Goal: Transaction & Acquisition: Obtain resource

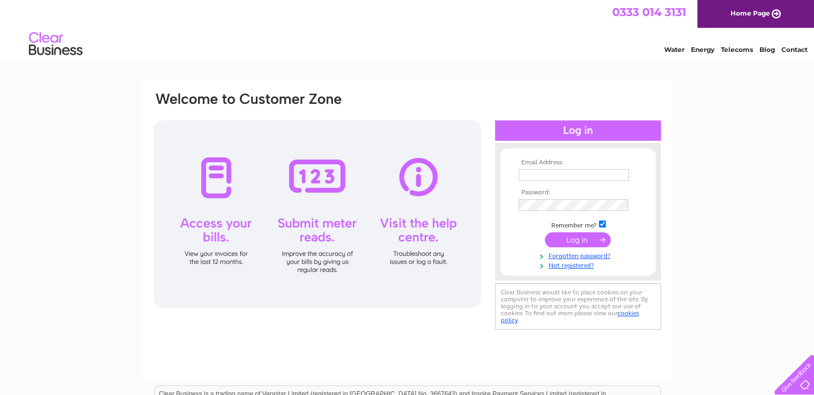
type input "accounts@connectionretail.co.uk"
click at [590, 238] on input "submit" at bounding box center [578, 239] width 66 height 15
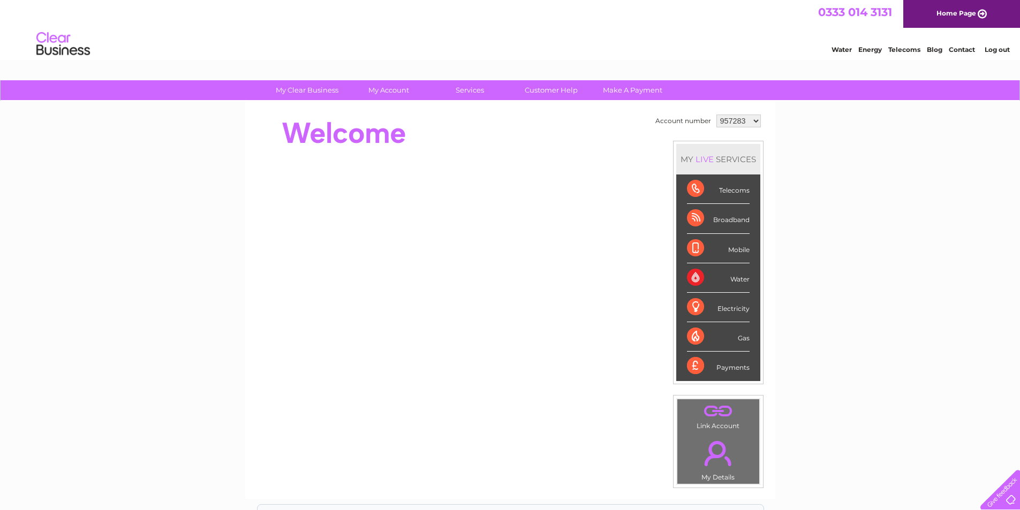
drag, startPoint x: 720, startPoint y: 121, endPoint x: 731, endPoint y: 126, distance: 12.5
click at [720, 121] on select "957283 1149211" at bounding box center [738, 121] width 44 height 13
select select "1149211"
click at [716, 115] on select "957283 1149211" at bounding box center [738, 121] width 44 height 13
click at [696, 278] on div "Water" at bounding box center [718, 277] width 63 height 29
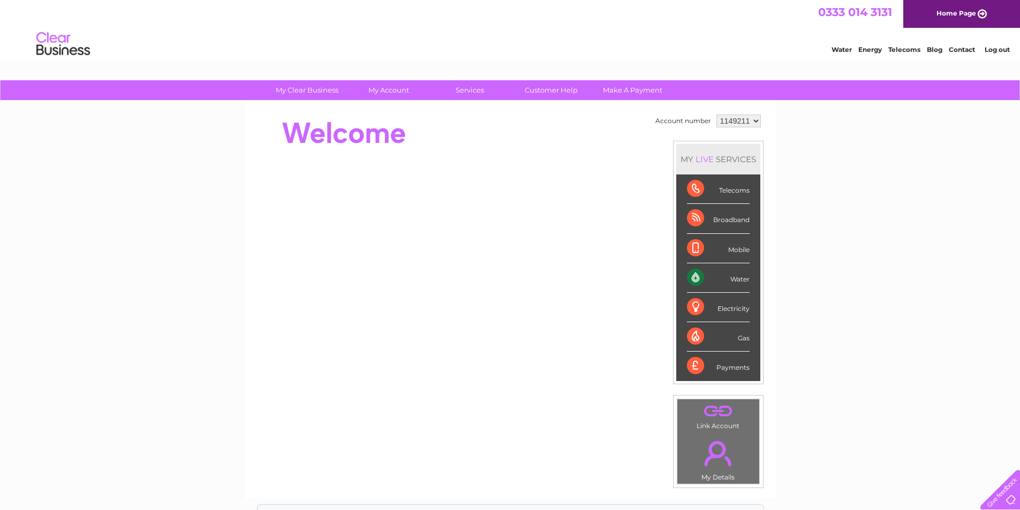
click at [727, 279] on div "Water" at bounding box center [718, 277] width 63 height 29
click at [694, 278] on div "Water" at bounding box center [718, 277] width 63 height 29
click at [749, 279] on li "Water" at bounding box center [718, 277] width 84 height 29
click at [734, 280] on div "Water" at bounding box center [718, 277] width 63 height 29
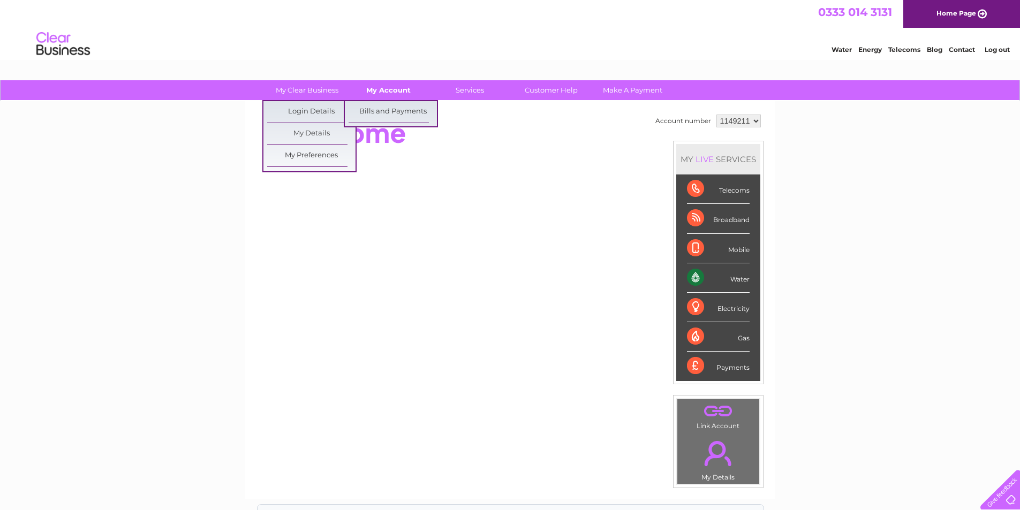
click at [361, 86] on link "My Account" at bounding box center [388, 90] width 88 height 20
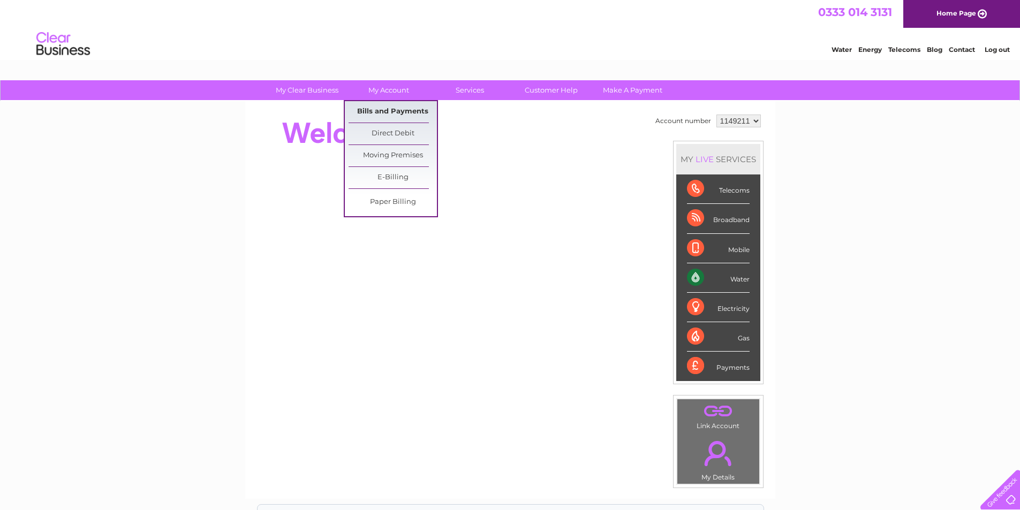
click at [376, 112] on link "Bills and Payments" at bounding box center [393, 111] width 88 height 21
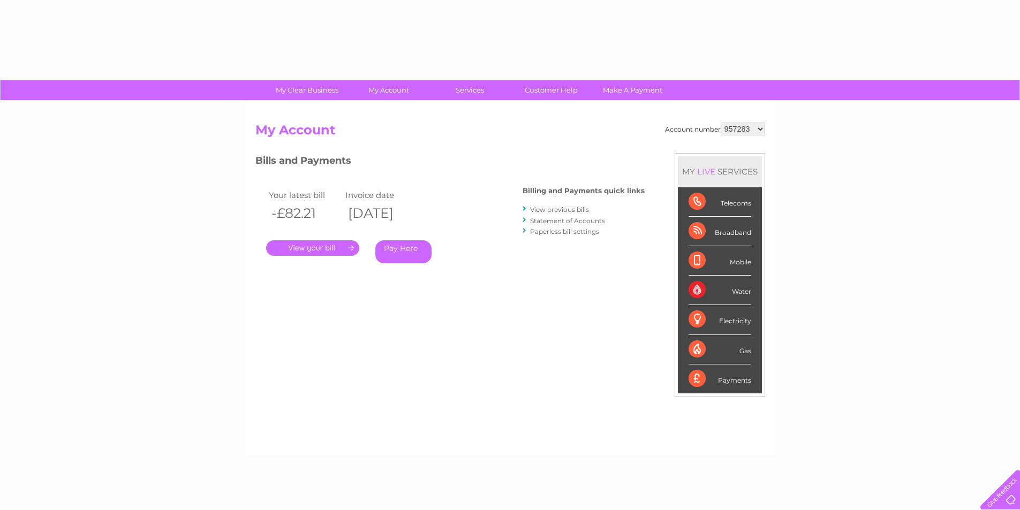
drag, startPoint x: 737, startPoint y: 127, endPoint x: 739, endPoint y: 135, distance: 8.3
click at [737, 127] on select "957283 1149211" at bounding box center [743, 129] width 44 height 13
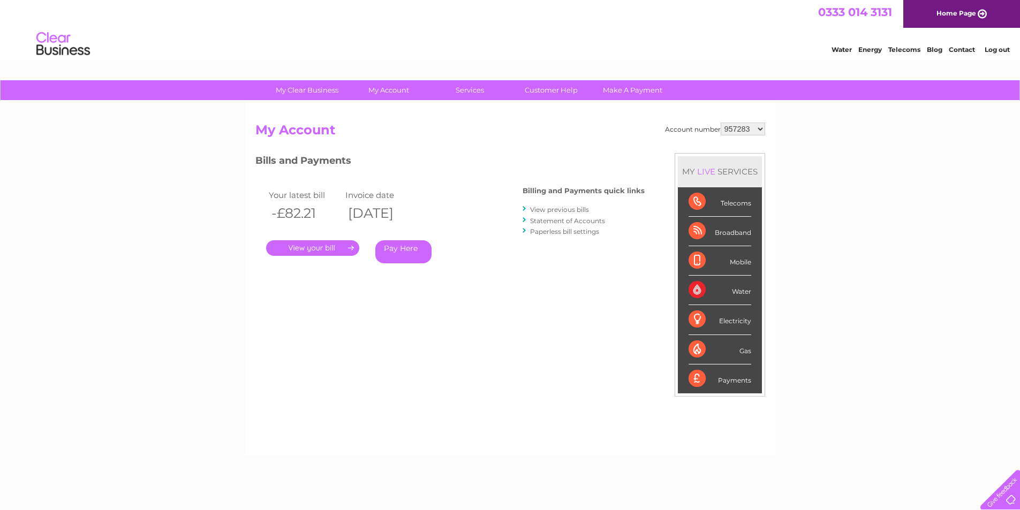
select select "1149211"
click at [722, 123] on select "957283 1149211" at bounding box center [743, 129] width 44 height 13
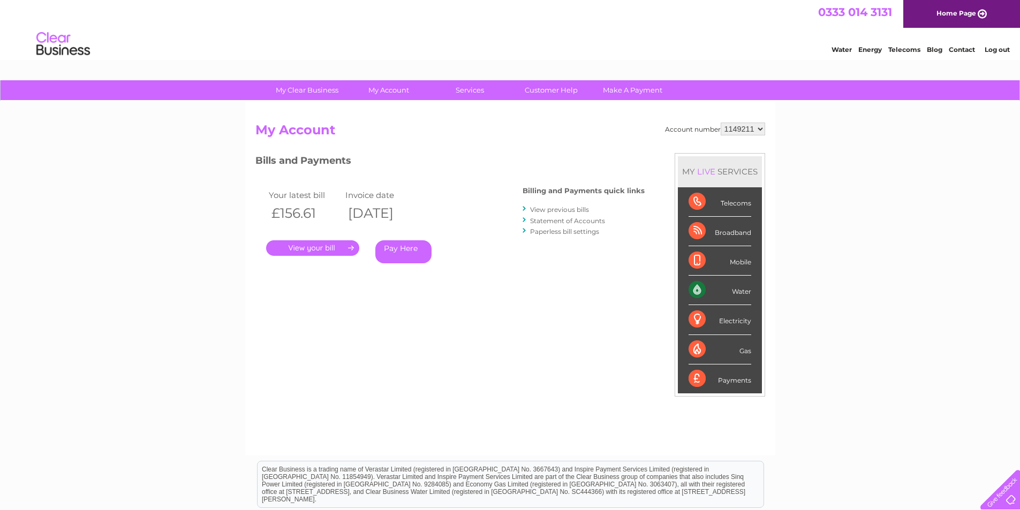
click at [324, 251] on link "." at bounding box center [312, 248] width 93 height 16
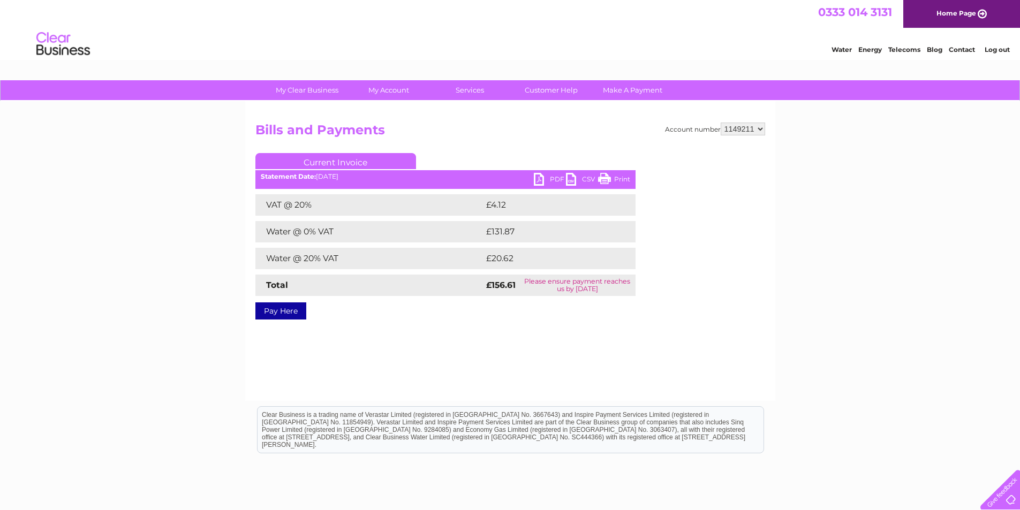
click at [549, 180] on link "PDF" at bounding box center [550, 181] width 32 height 16
